Goal: Task Accomplishment & Management: Manage account settings

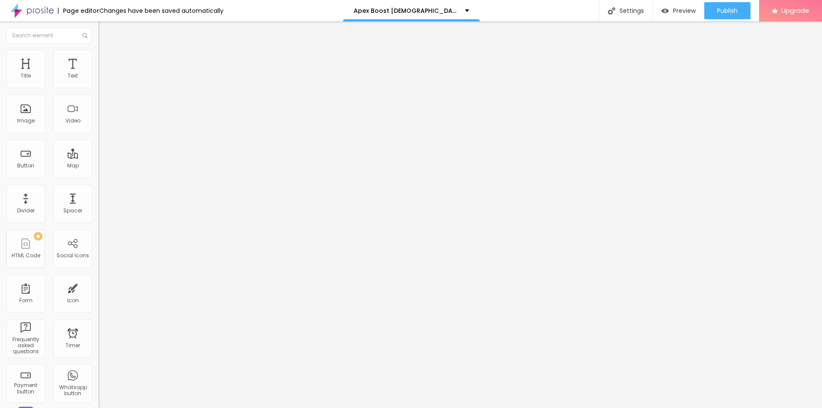
click at [99, 127] on button "button" at bounding box center [105, 122] width 12 height 9
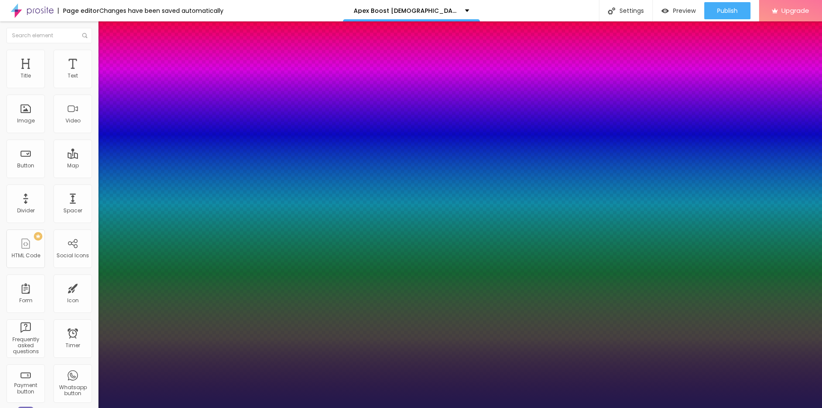
drag, startPoint x: 117, startPoint y: 239, endPoint x: 122, endPoint y: 243, distance: 6.4
type input "1"
type input "30"
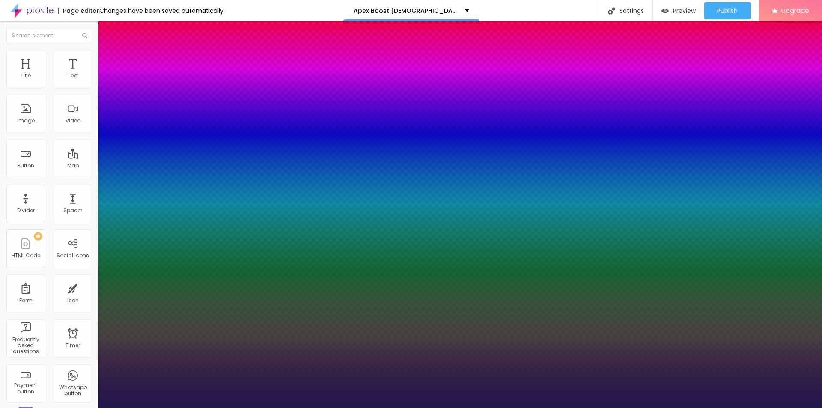
type input "1"
type input "32"
type input "1"
type input "35"
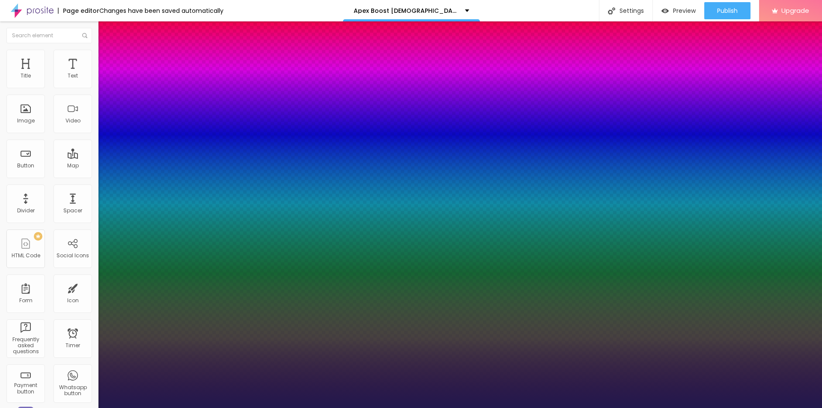
type input "35"
type input "1"
type input "36"
type input "1"
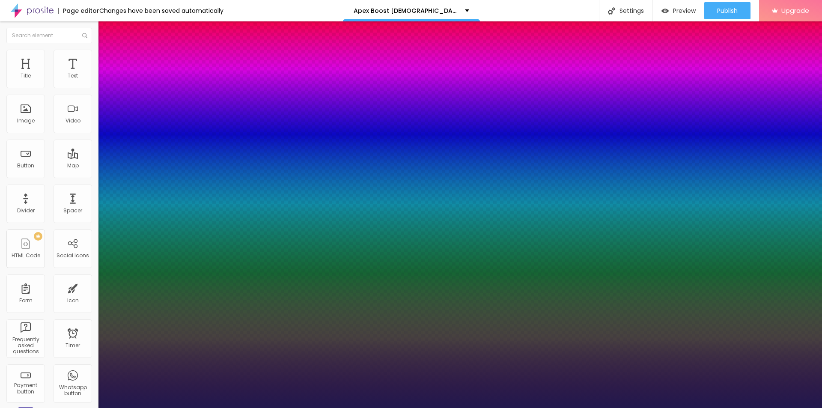
type input "37"
type input "1"
type input "38"
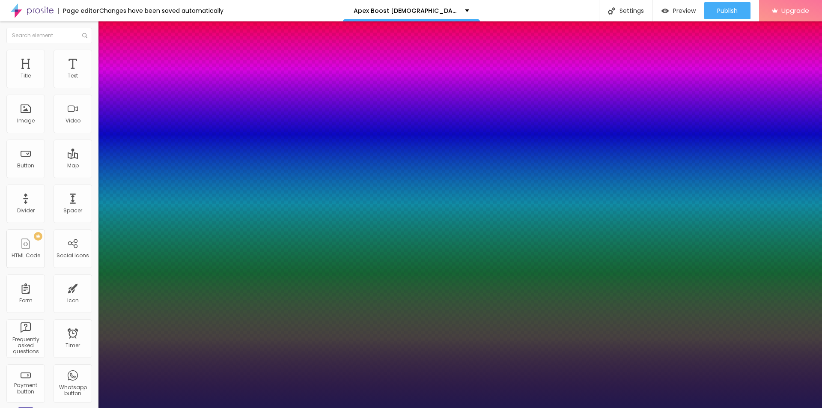
type input "1"
type input "39"
type input "1"
type input "38"
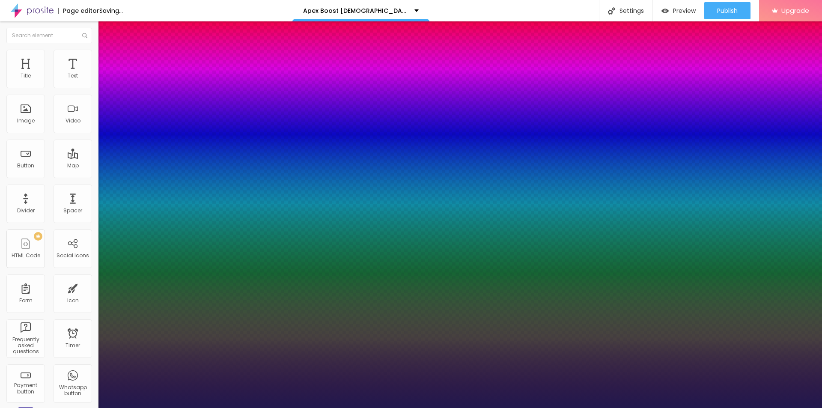
type input "38"
type input "1"
type input "37"
type input "1"
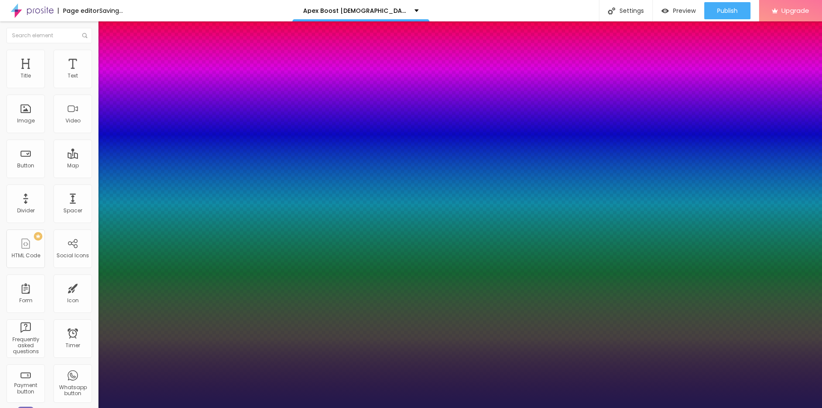
type input "35"
type input "1"
drag, startPoint x: 116, startPoint y: 243, endPoint x: 128, endPoint y: 242, distance: 11.6
type input "35"
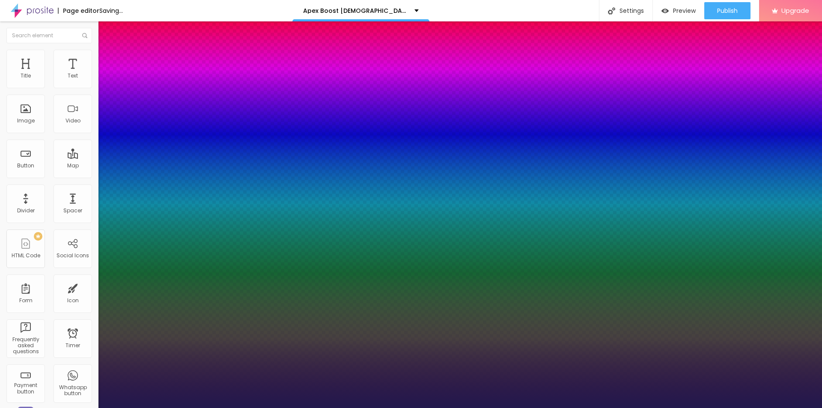
click at [353, 408] on div at bounding box center [411, 408] width 822 height 0
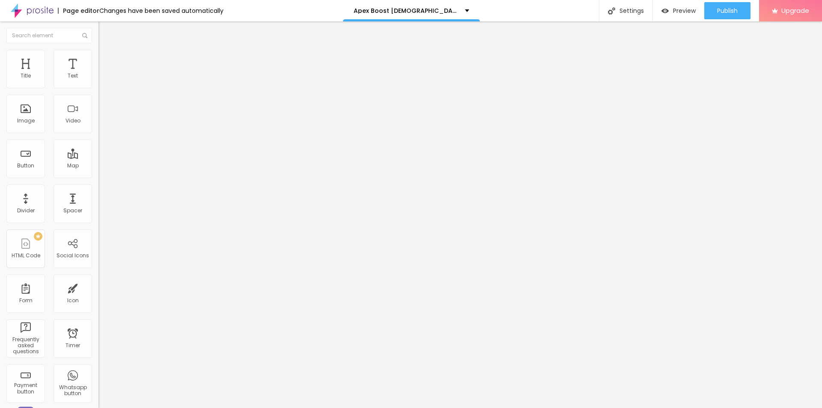
click at [99, 82] on button "button" at bounding box center [105, 77] width 12 height 9
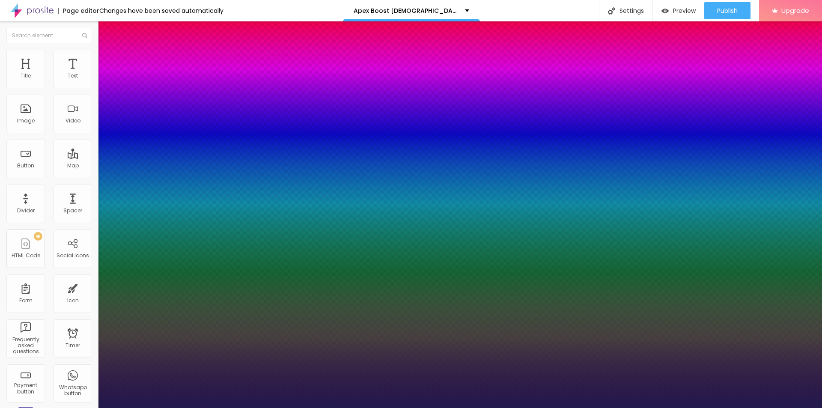
type input "1"
type input "18"
type input "1"
type input "20"
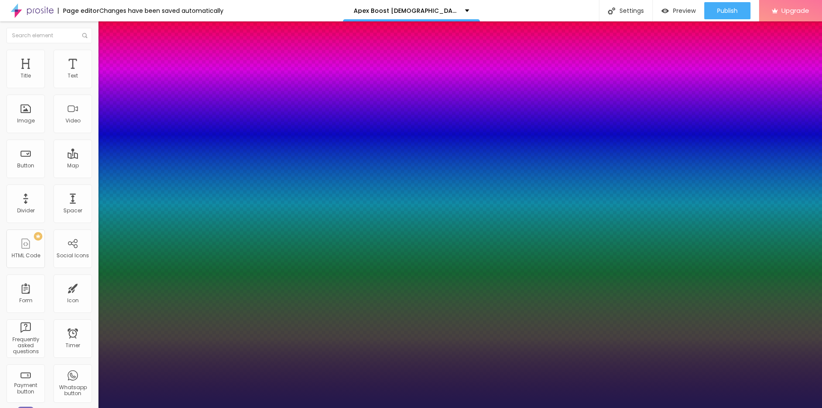
type input "20"
type input "1"
type input "21"
type input "1"
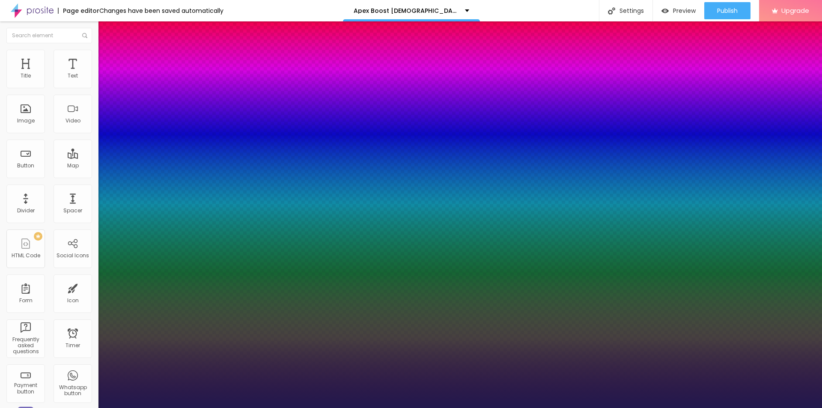
type input "20"
type input "1"
click at [338, 408] on div at bounding box center [411, 408] width 822 height 0
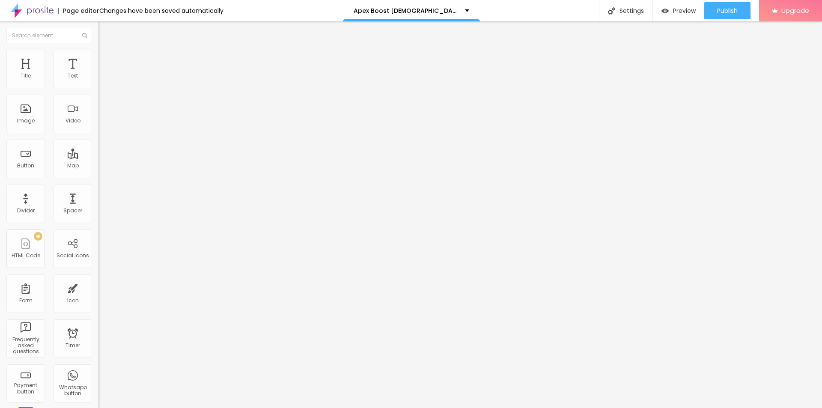
click at [99, 74] on span "Add image" at bounding box center [116, 69] width 35 height 7
click at [99, 94] on div "Image description (Alt)" at bounding box center [148, 83] width 99 height 21
click at [99, 87] on input "text" at bounding box center [150, 82] width 103 height 9
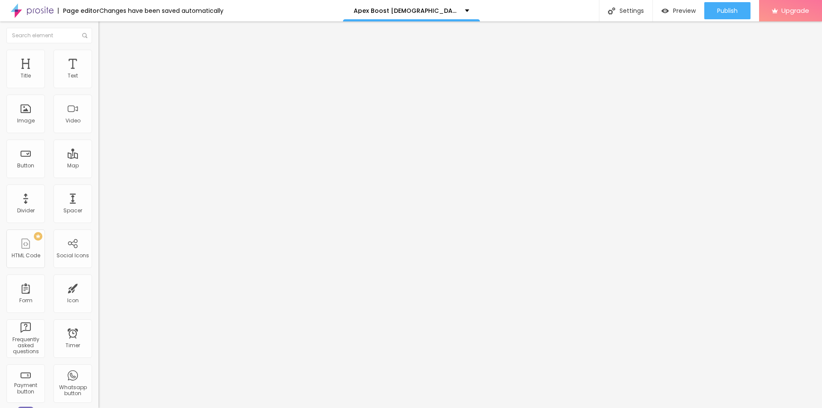
paste input "Apex Boost [DEMOGRAPHIC_DATA][MEDICAL_DATA]"
type input "Apex Boost [DEMOGRAPHIC_DATA][MEDICAL_DATA]"
click at [99, 176] on input "https://" at bounding box center [150, 171] width 103 height 9
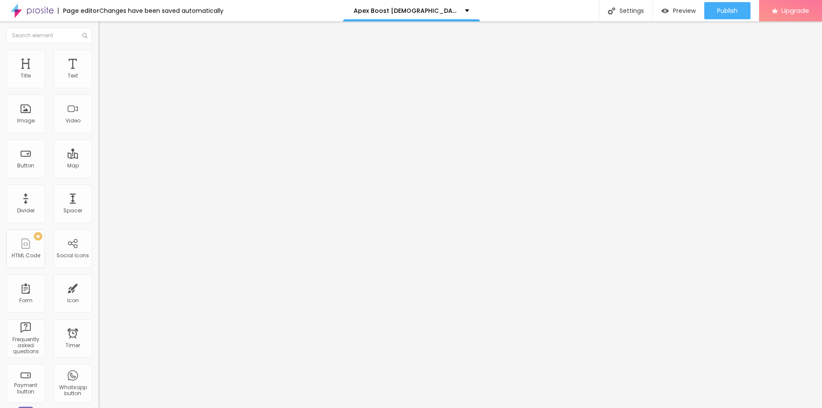
paste input "[DOMAIN_NAME][URL][DEMOGRAPHIC_DATA][MEDICAL_DATA]"
type input "[URL][DOMAIN_NAME][DEMOGRAPHIC_DATA][MEDICAL_DATA]"
click at [99, 54] on img at bounding box center [103, 54] width 8 height 8
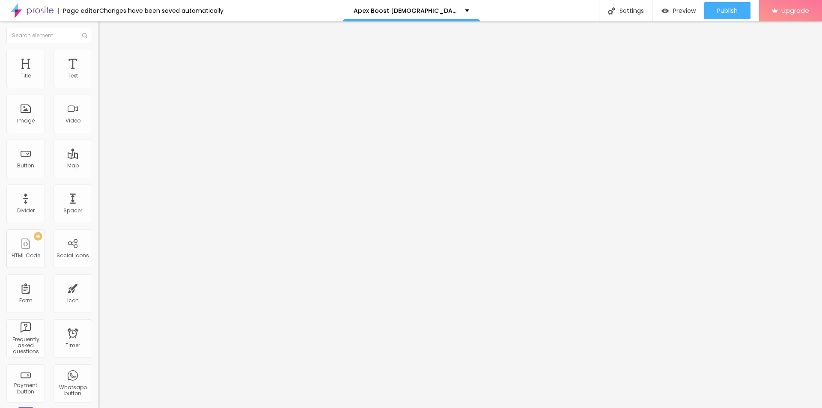
type input "95"
type input "90"
type input "85"
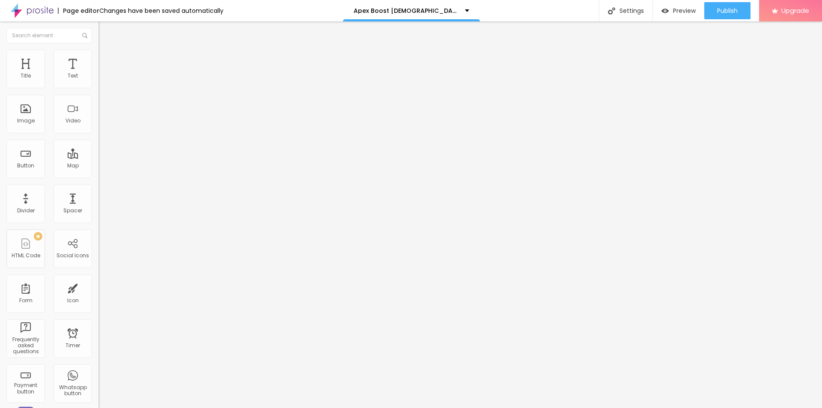
type input "85"
type input "80"
type input "75"
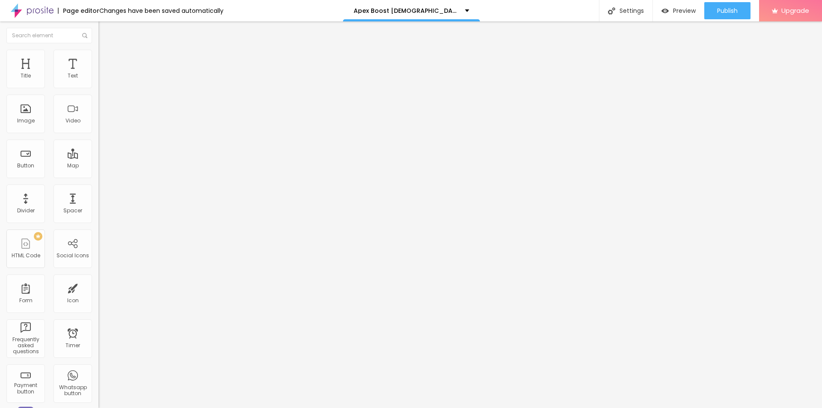
type input "70"
type input "65"
type input "60"
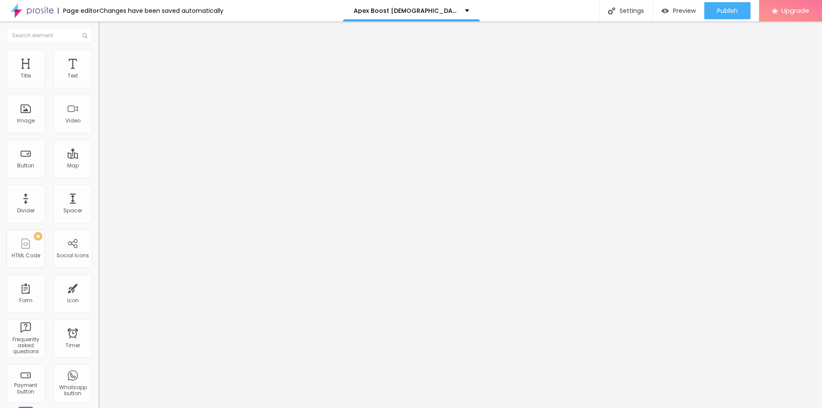
type input "60"
type input "55"
drag, startPoint x: 89, startPoint y: 91, endPoint x: 50, endPoint y: 89, distance: 38.6
type input "55"
click at [99, 88] on input "range" at bounding box center [126, 84] width 55 height 7
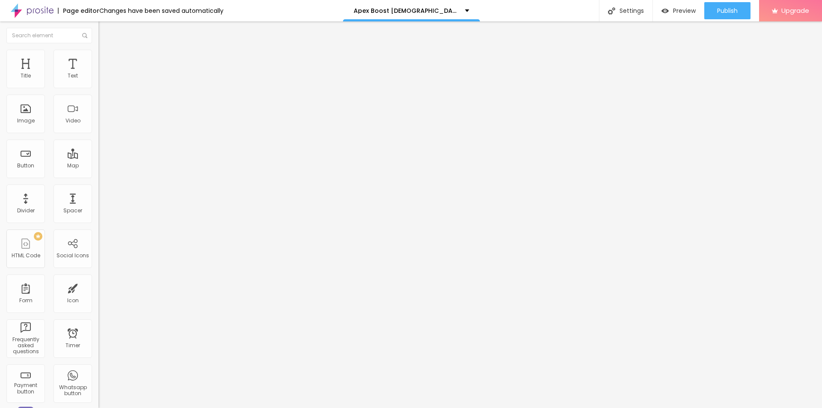
click at [99, 82] on button "button" at bounding box center [105, 77] width 12 height 9
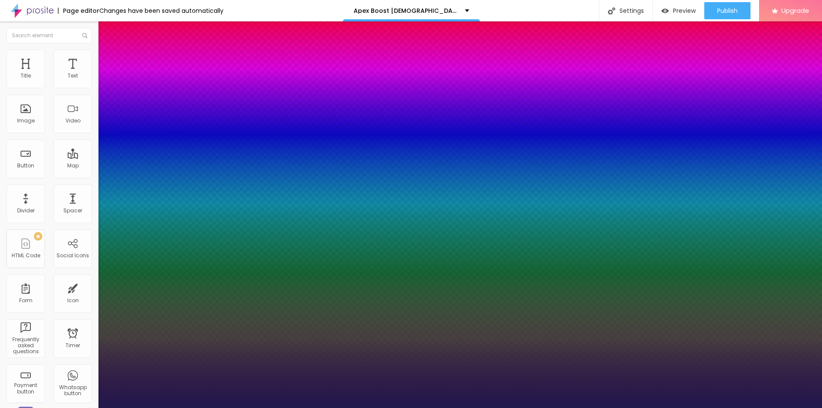
type input "19"
type input "1"
type input "24"
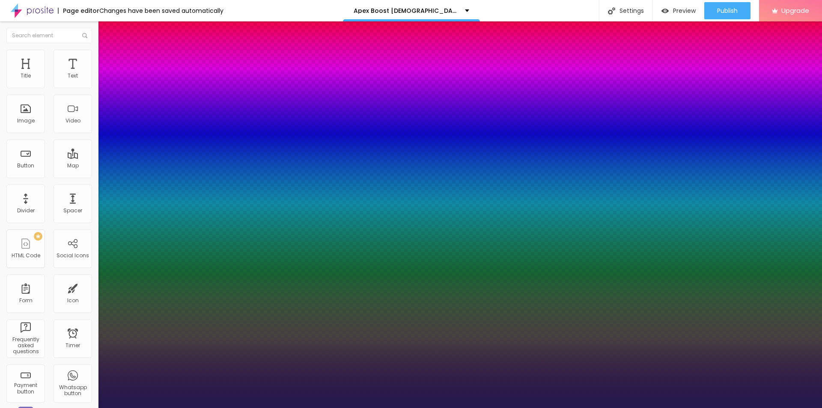
type input "1"
drag, startPoint x: 116, startPoint y: 147, endPoint x: 121, endPoint y: 148, distance: 5.6
type input "24"
click at [283, 408] on div at bounding box center [411, 408] width 822 height 0
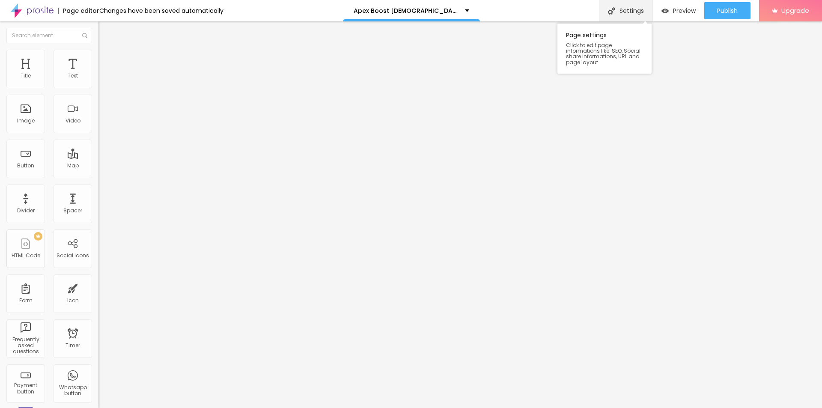
click at [629, 9] on div "Settings" at bounding box center [626, 10] width 54 height 21
paste input "Apex Boost [DEMOGRAPHIC_DATA][MEDICAL_DATA]"
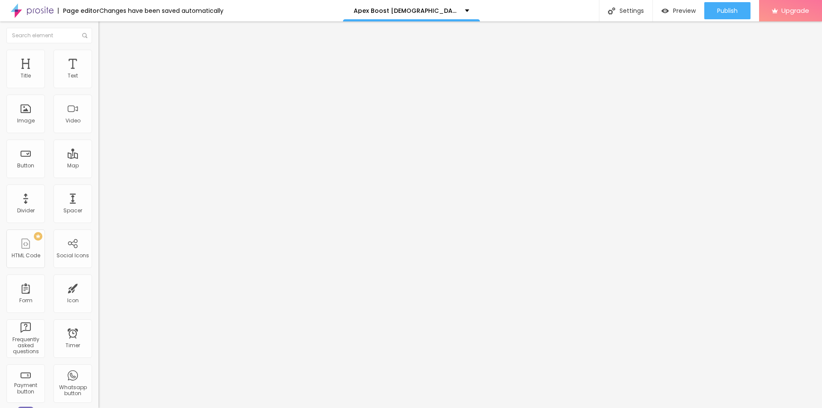
paste input "Review Is It Really Worth The Hype?"
type input "Apex Boost [DEMOGRAPHIC_DATA][MEDICAL_DATA] Review Is It Really Worth The Hype?"
paste textarea "Join us for an exclusive online event where we reveal how Apex Boost [DEMOGRAPH…"
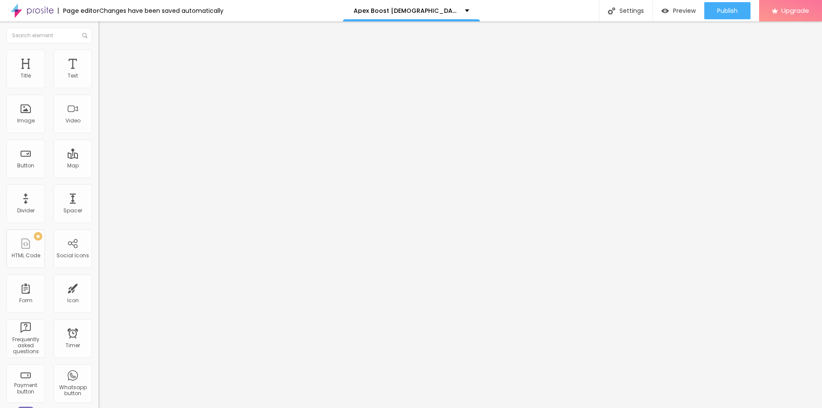
type textarea "Join us for an exclusive online event where we reveal how Apex Boost [DEMOGRAPH…"
drag, startPoint x: 424, startPoint y: 206, endPoint x: 306, endPoint y: 210, distance: 117.8
paste textarea "Apex Boost [DEMOGRAPHIC_DATA][MEDICAL_DATA]"
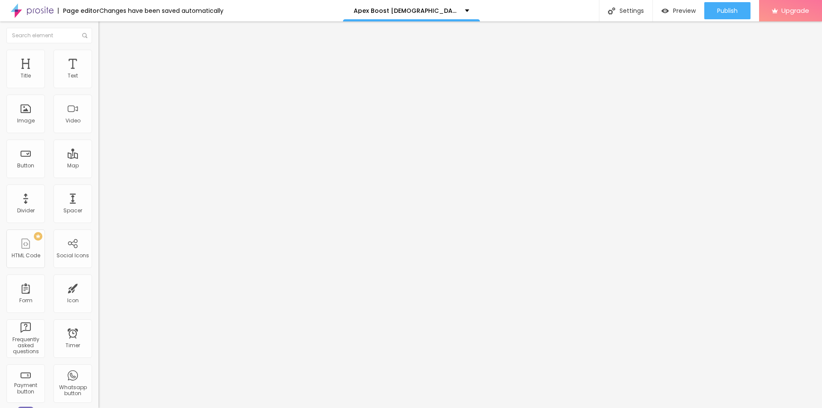
type textarea "Apex Boost [DEMOGRAPHIC_DATA][MEDICAL_DATA]"
